Goal: Information Seeking & Learning: Learn about a topic

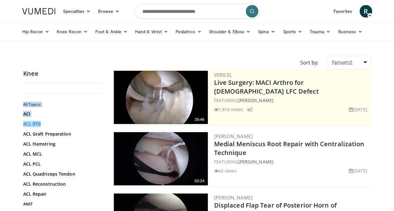
drag, startPoint x: 101, startPoint y: 94, endPoint x: 98, endPoint y: 120, distance: 26.5
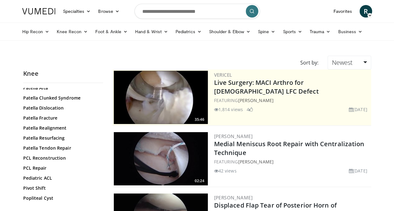
scroll to position [590, 0]
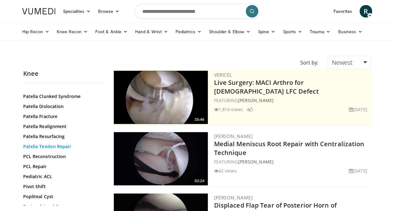
click at [52, 150] on link "Patella Tendon Repair" at bounding box center [61, 147] width 77 height 6
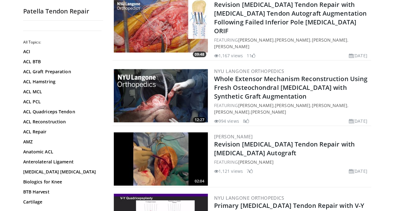
scroll to position [878, 0]
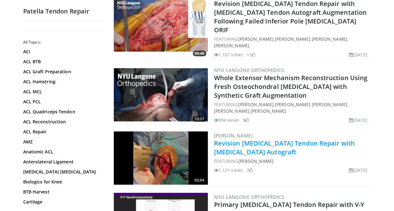
click at [256, 139] on link "Revision [MEDICAL_DATA] Tendon Repair with [MEDICAL_DATA] Autograft" at bounding box center [284, 147] width 141 height 17
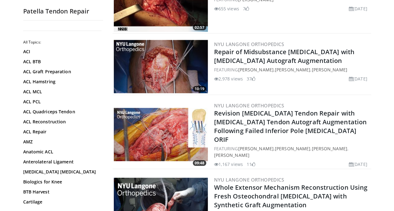
scroll to position [765, 0]
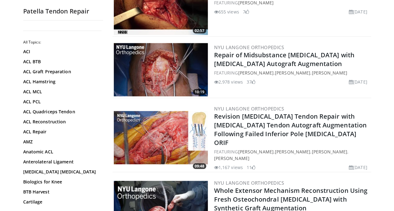
click at [167, 66] on img at bounding box center [161, 69] width 94 height 53
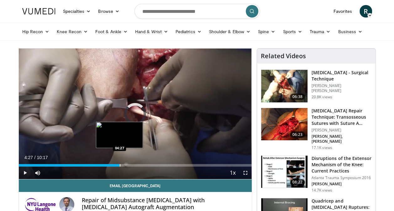
click at [120, 164] on div "Progress Bar" at bounding box center [120, 165] width 1 height 3
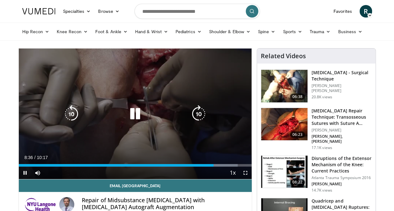
click at [132, 115] on icon "Video Player" at bounding box center [135, 114] width 18 height 18
